Goal: Find specific page/section: Find specific page/section

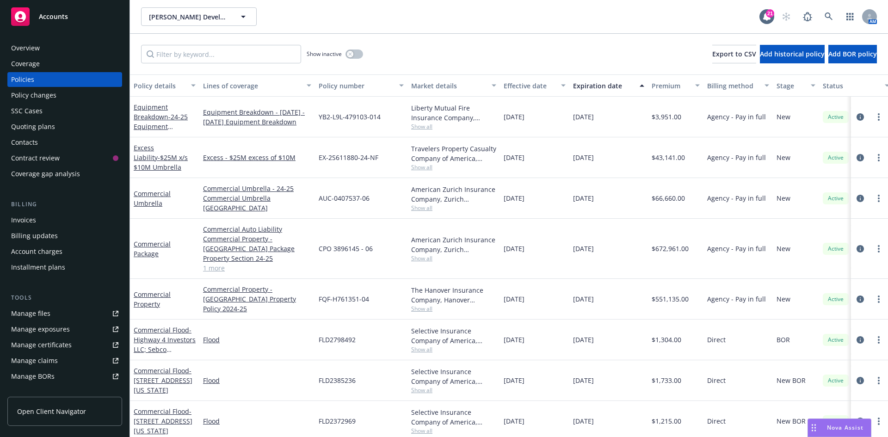
click at [42, 216] on div "Invoices" at bounding box center [64, 220] width 107 height 15
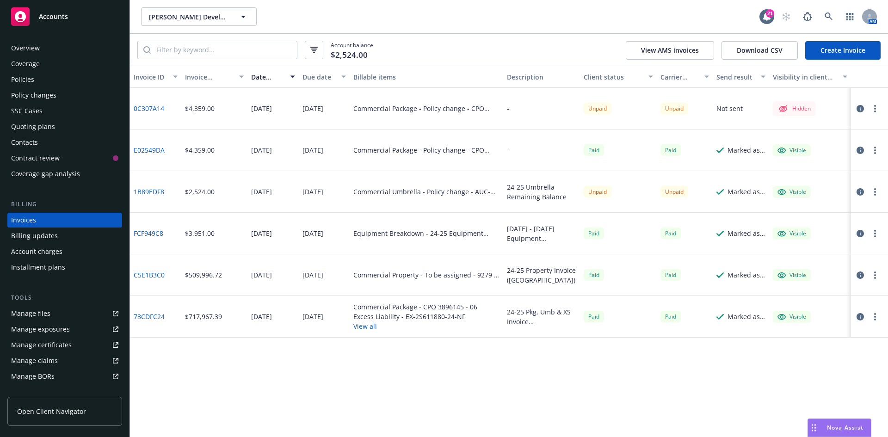
click at [147, 317] on link "73CDFC24" at bounding box center [149, 317] width 31 height 10
click at [154, 275] on link "C5E1B3C0" at bounding box center [149, 275] width 31 height 10
click at [152, 236] on link "FCF949C8" at bounding box center [149, 234] width 30 height 10
click at [143, 186] on div "1B89EDF8" at bounding box center [155, 192] width 51 height 42
click at [146, 191] on link "1B89EDF8" at bounding box center [149, 192] width 31 height 10
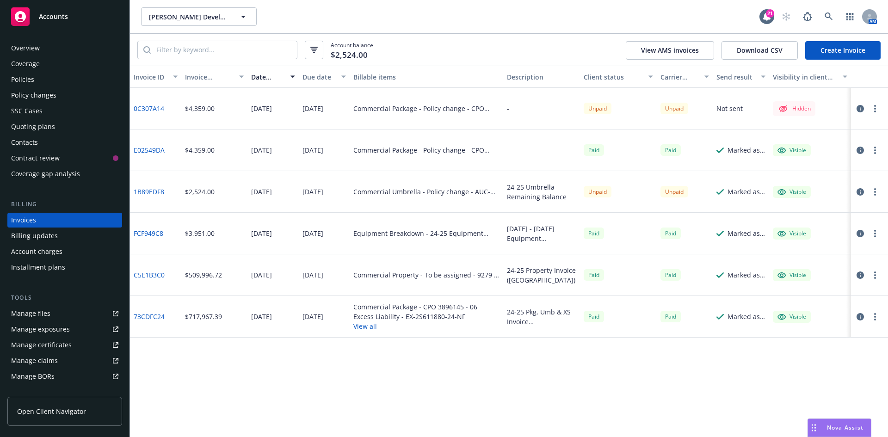
click at [159, 317] on link "73CDFC24" at bounding box center [149, 317] width 31 height 10
click at [143, 274] on link "C5E1B3C0" at bounding box center [149, 275] width 31 height 10
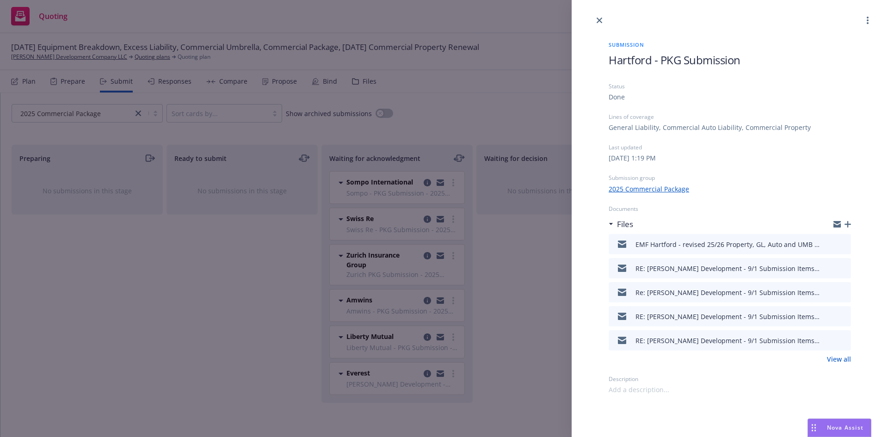
click at [843, 431] on span "Nova Assist" at bounding box center [845, 428] width 37 height 8
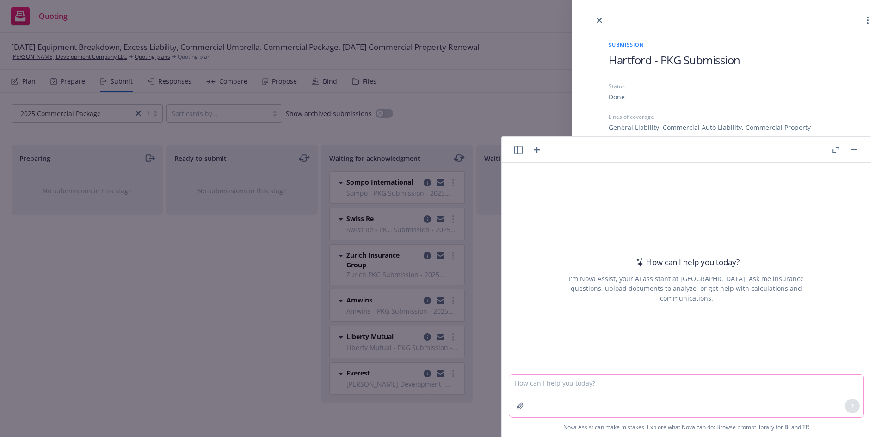
click at [562, 386] on textarea at bounding box center [686, 396] width 354 height 43
click at [674, 388] on textarea "rate variance between $66,660 and $43,149" at bounding box center [686, 395] width 354 height 43
type textarea "rate variance between $66,660 and $43,149?"
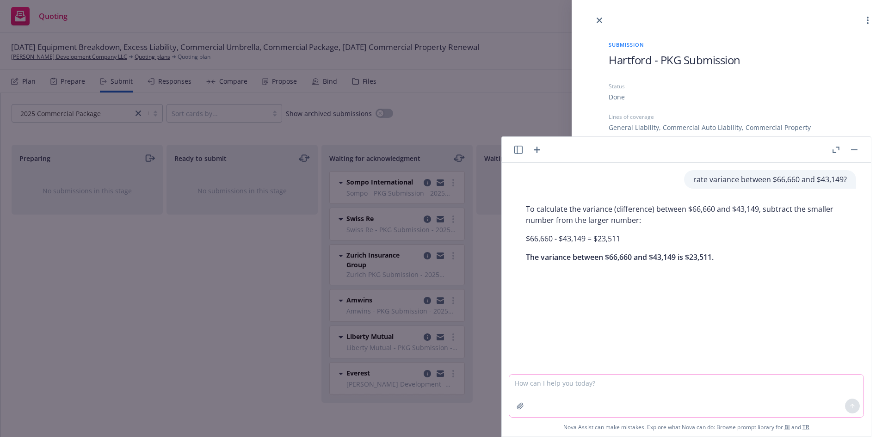
click at [579, 390] on textarea at bounding box center [686, 396] width 354 height 43
type textarea "what is the rate variance percentage?"
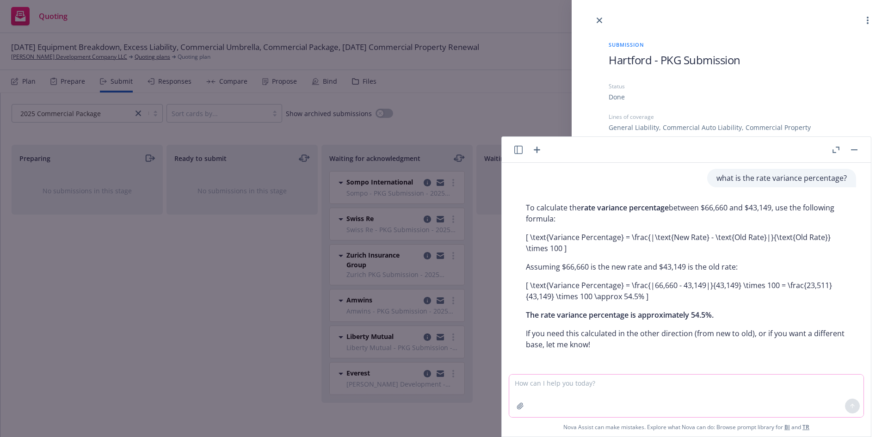
scroll to position [111, 0]
click at [645, 391] on textarea at bounding box center [686, 396] width 354 height 43
type textarea "rate variance % between $43,141 and $49,333"
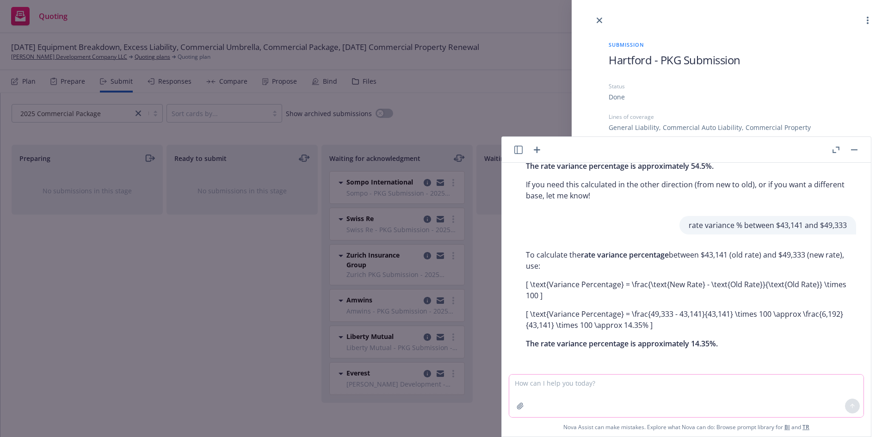
scroll to position [259, 0]
click at [253, 323] on div "Submission Hartford - PKG Submission Status Done Lines of coverage General Liab…" at bounding box center [444, 218] width 888 height 437
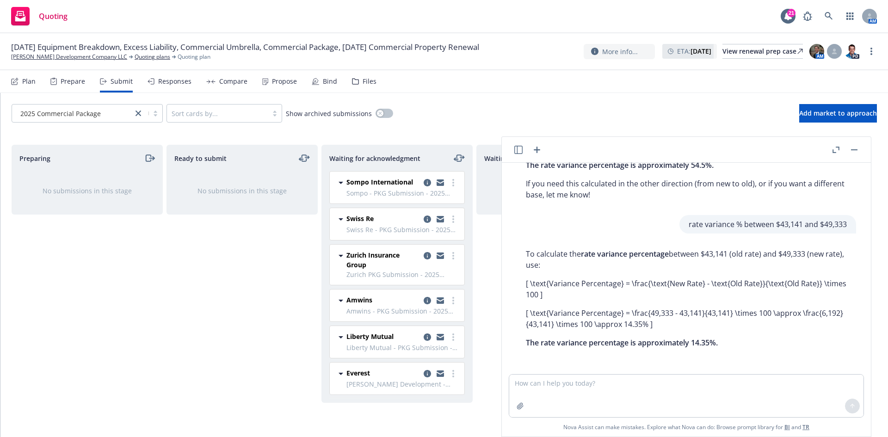
click at [860, 149] on header at bounding box center [686, 150] width 369 height 26
click at [855, 150] on rect "button" at bounding box center [854, 149] width 6 height 1
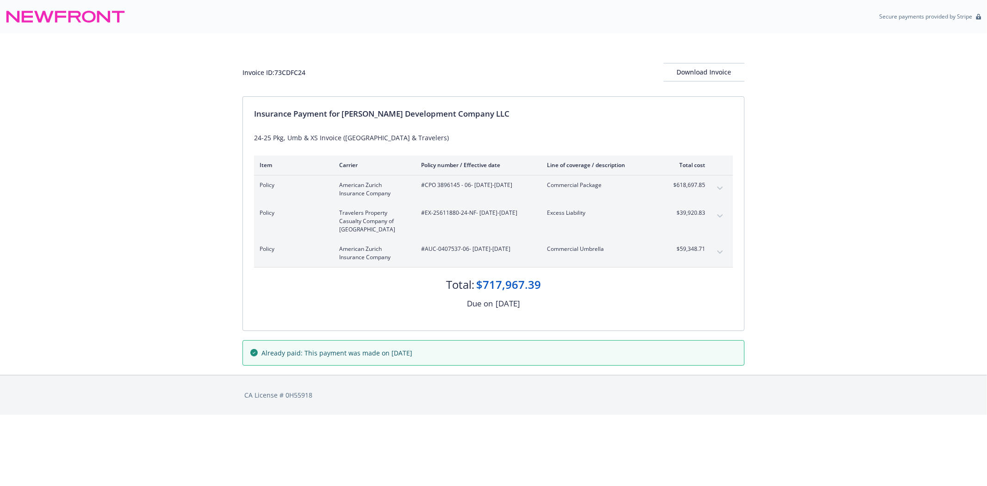
click at [719, 249] on button "expand content" at bounding box center [720, 252] width 15 height 15
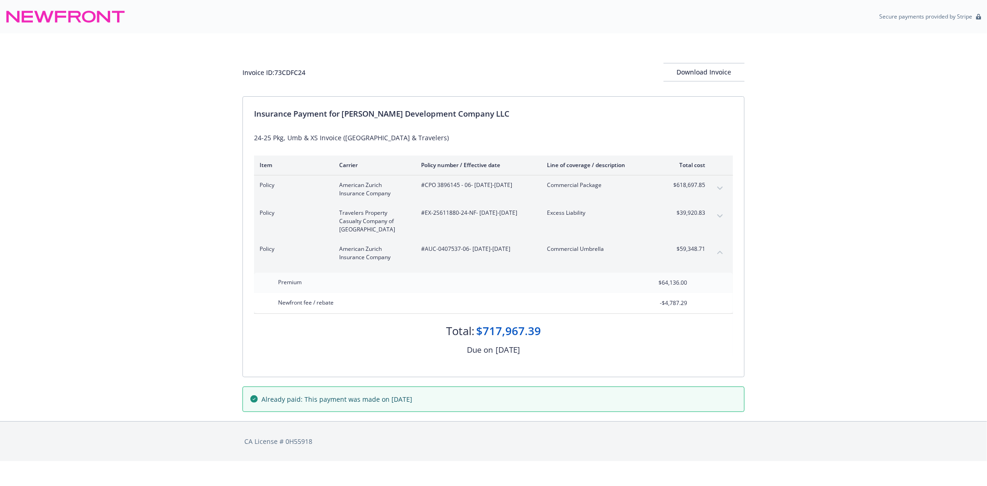
click at [720, 216] on icon "expand content" at bounding box center [720, 215] width 6 height 3
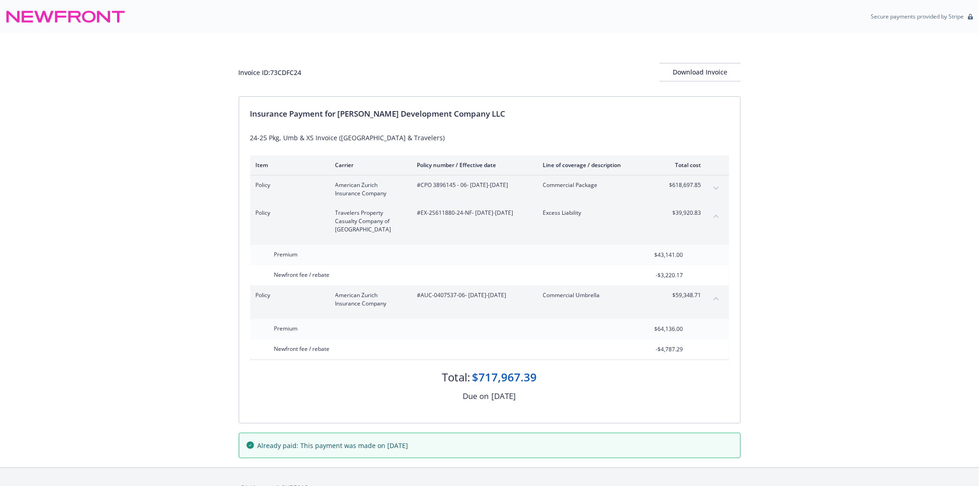
click at [716, 185] on button "expand content" at bounding box center [716, 188] width 15 height 15
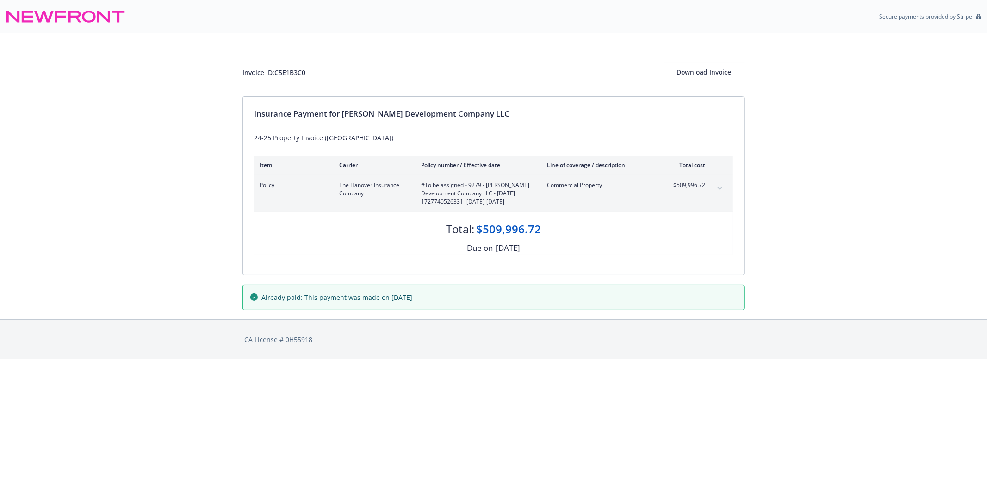
click at [724, 186] on button "expand content" at bounding box center [720, 188] width 15 height 15
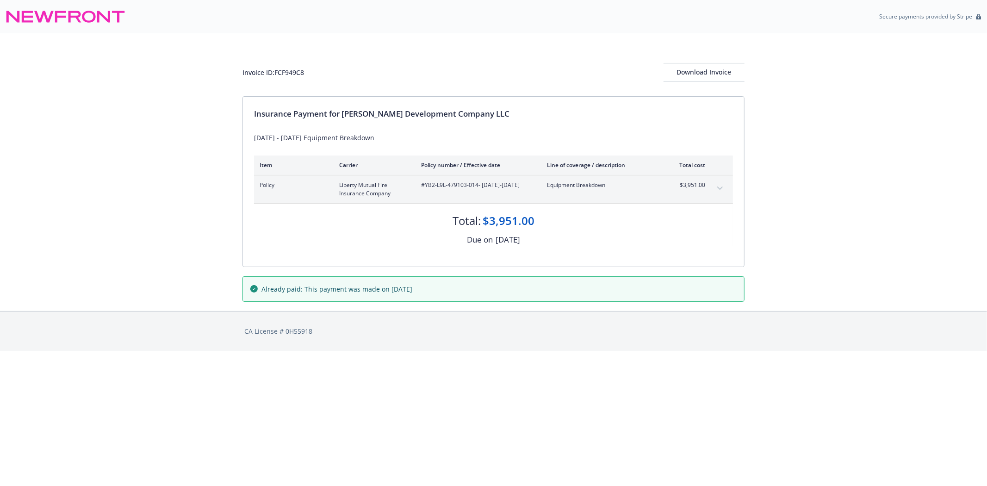
click at [724, 190] on button "expand content" at bounding box center [720, 188] width 15 height 15
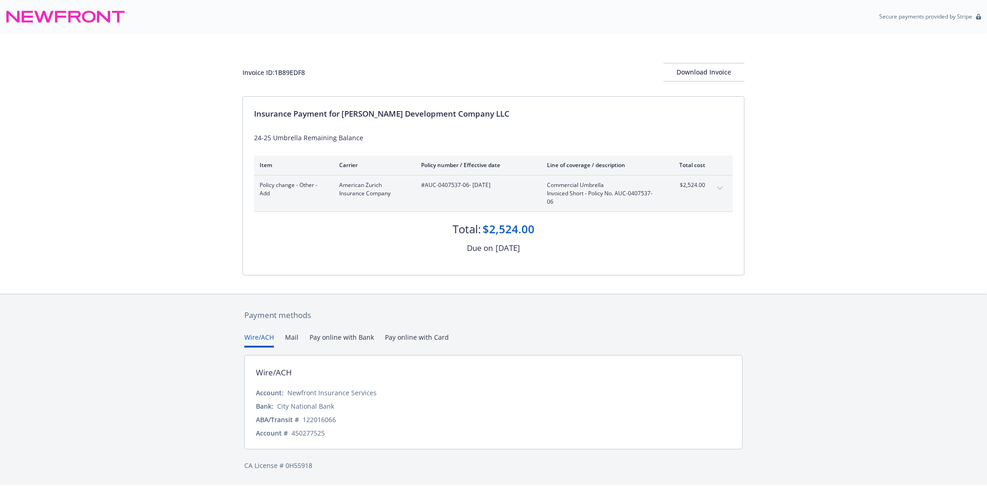
click at [721, 186] on icon "expand content" at bounding box center [720, 188] width 6 height 4
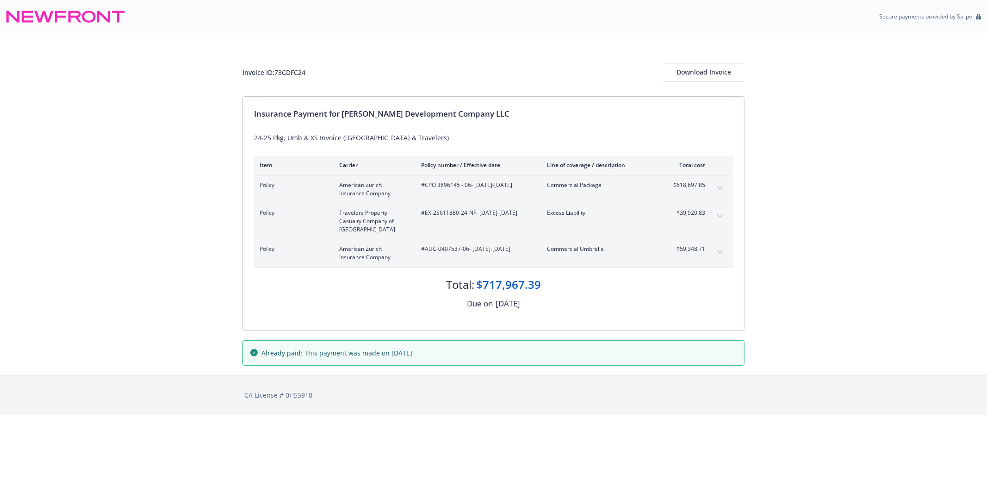
click at [725, 252] on button "expand content" at bounding box center [720, 252] width 15 height 15
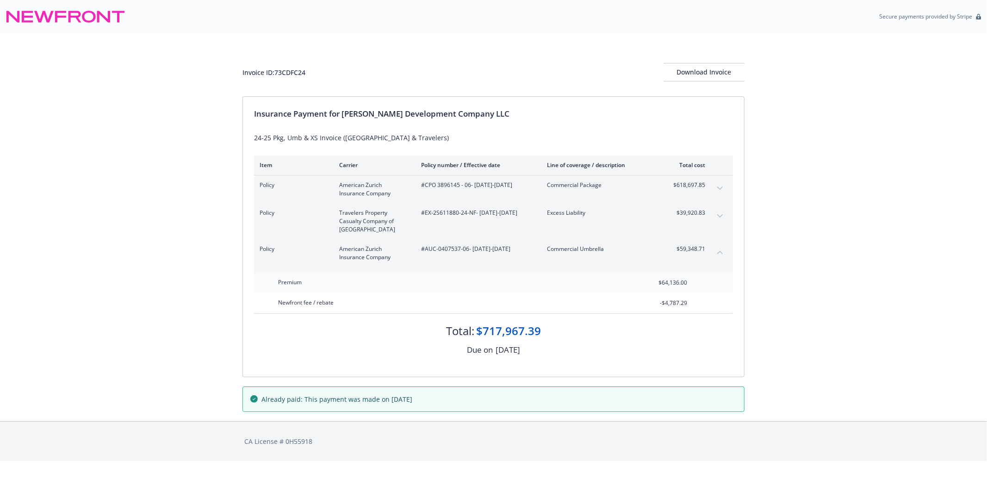
click at [722, 210] on button "expand content" at bounding box center [720, 216] width 15 height 15
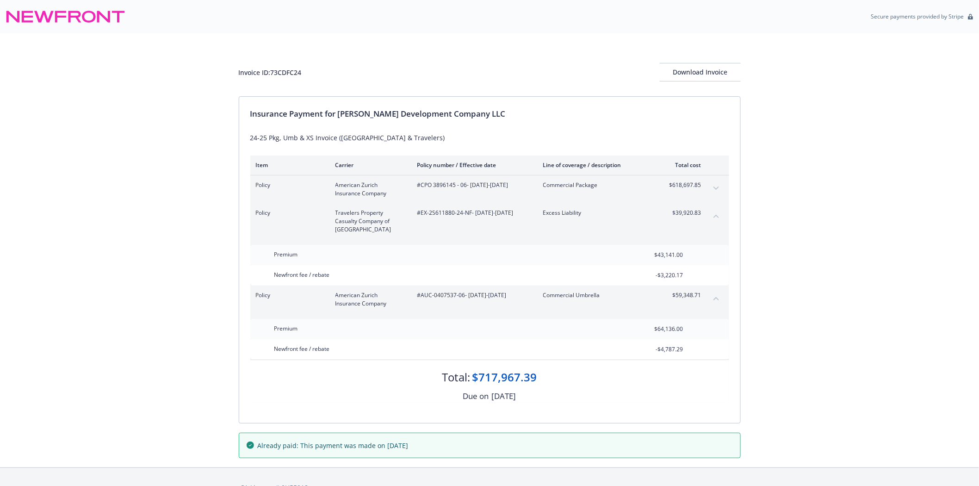
click at [718, 187] on icon "expand content" at bounding box center [717, 188] width 6 height 4
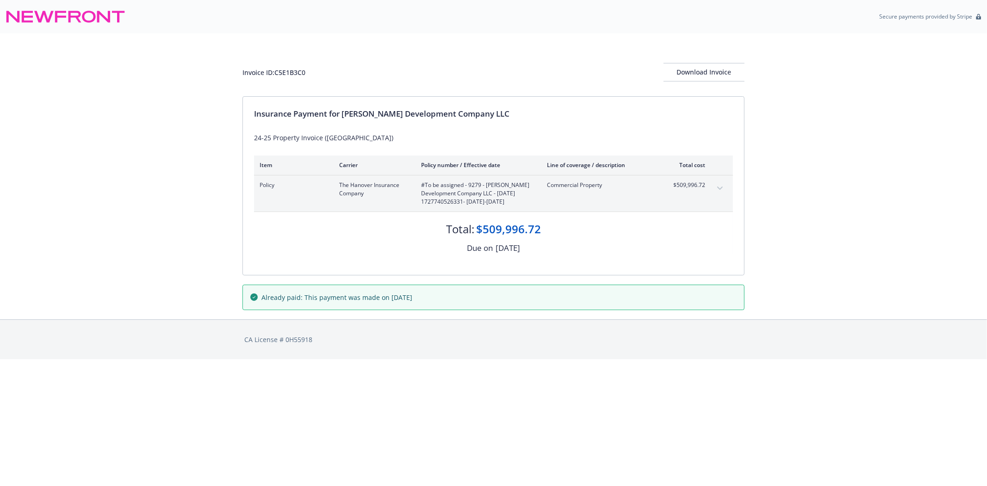
click at [719, 184] on button "expand content" at bounding box center [720, 188] width 15 height 15
